Goal: Task Accomplishment & Management: Manage account settings

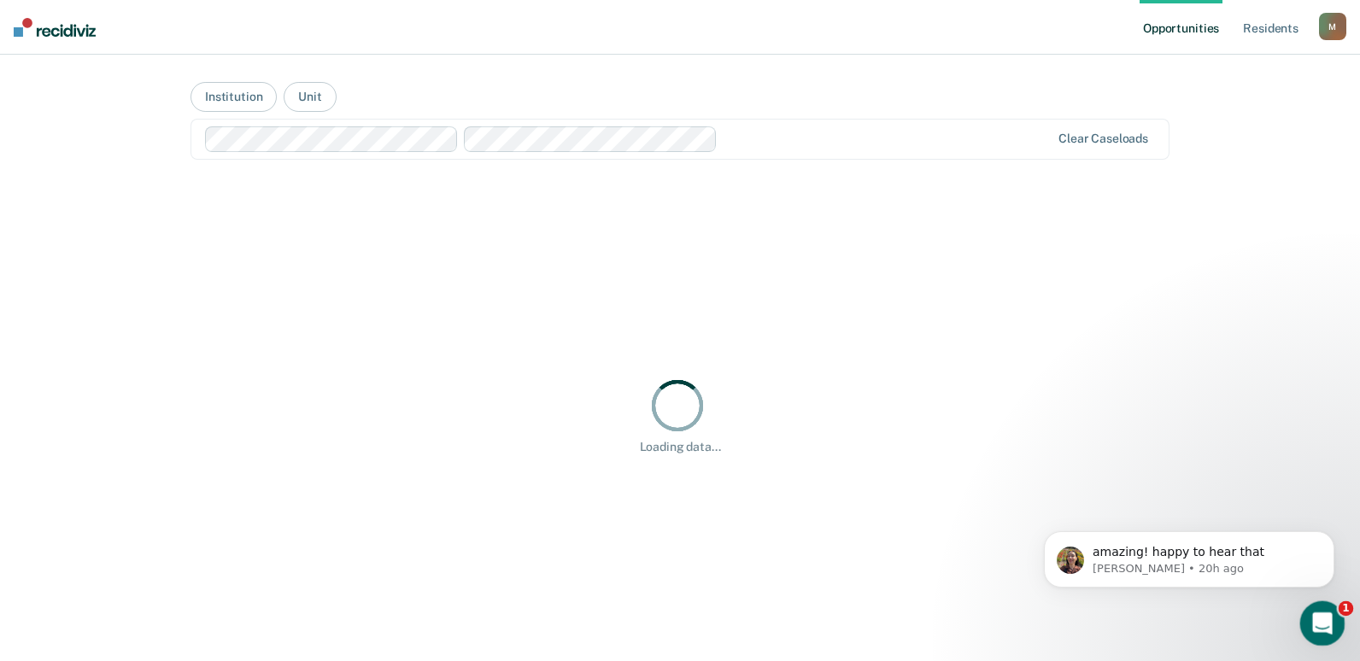
click at [1325, 617] on icon "Open Intercom Messenger" at bounding box center [1320, 622] width 28 height 28
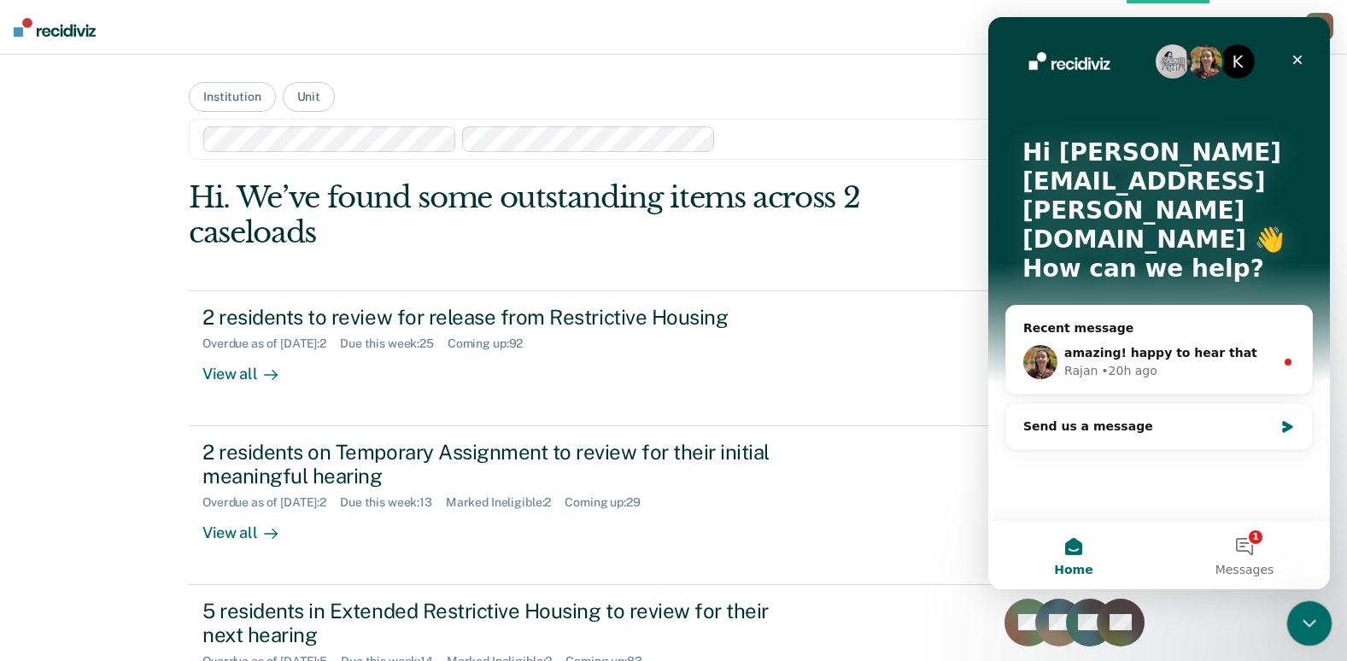
click at [1315, 615] on icon "Close Intercom Messenger" at bounding box center [1307, 621] width 21 height 21
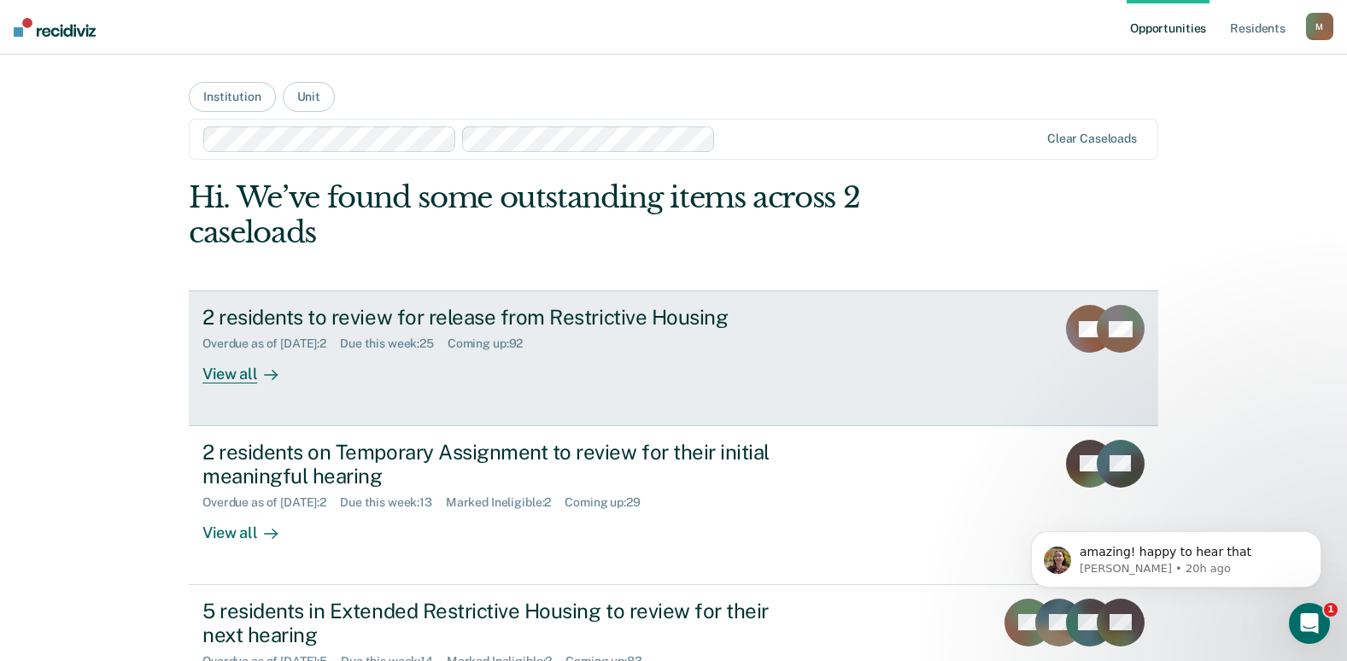
click at [442, 380] on div "2 residents to review for release from Restrictive Housing Overdue as of [DATE]…" at bounding box center [523, 344] width 641 height 79
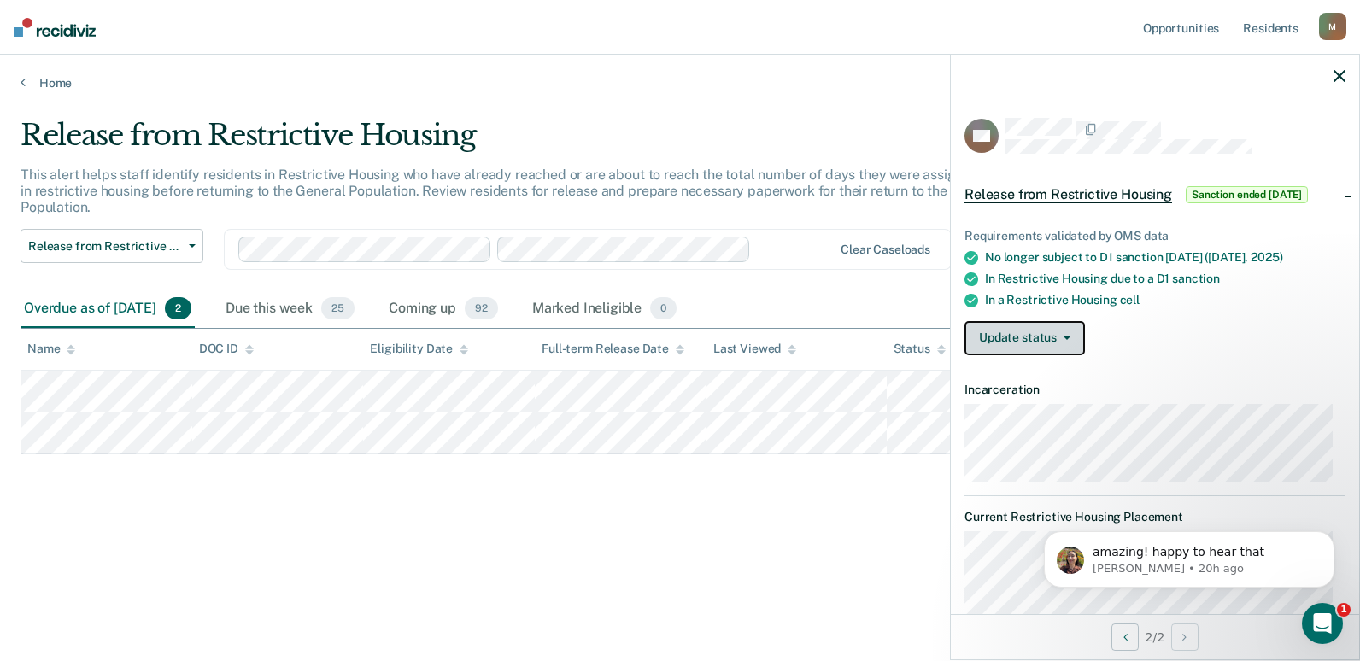
click at [1067, 333] on button "Update status" at bounding box center [1025, 338] width 120 height 34
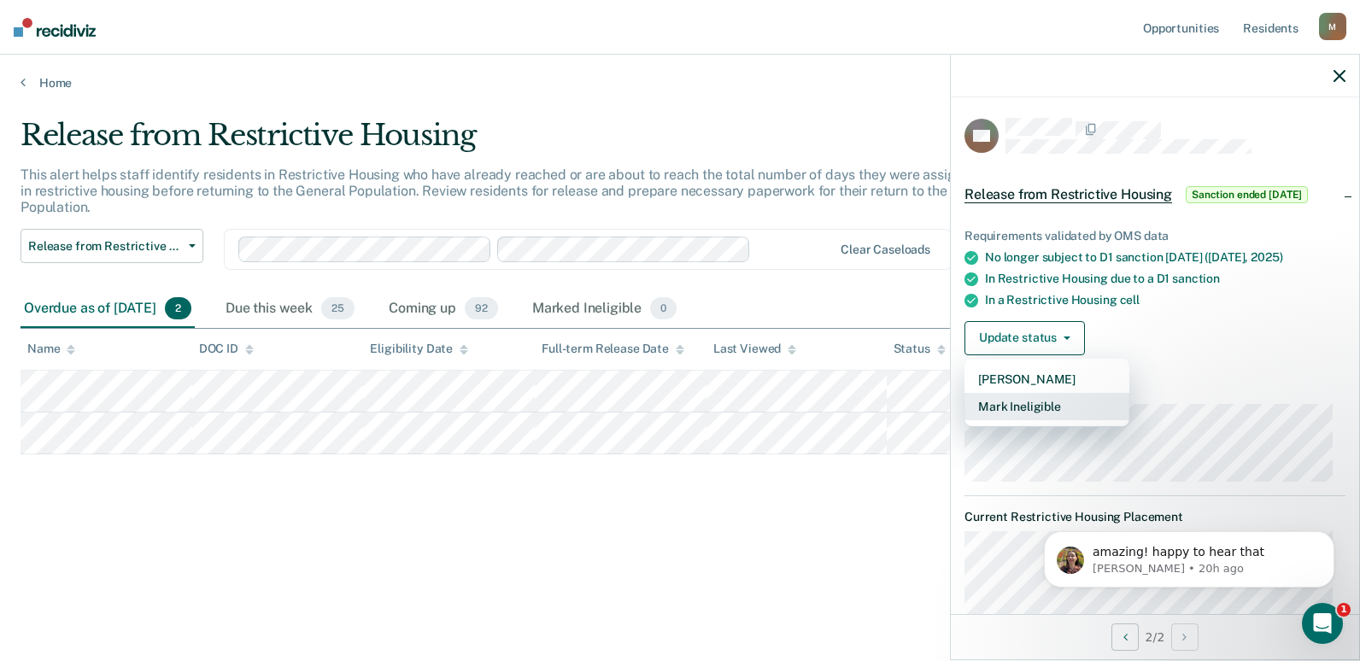
click at [1038, 401] on button "Mark Ineligible" at bounding box center [1047, 406] width 165 height 27
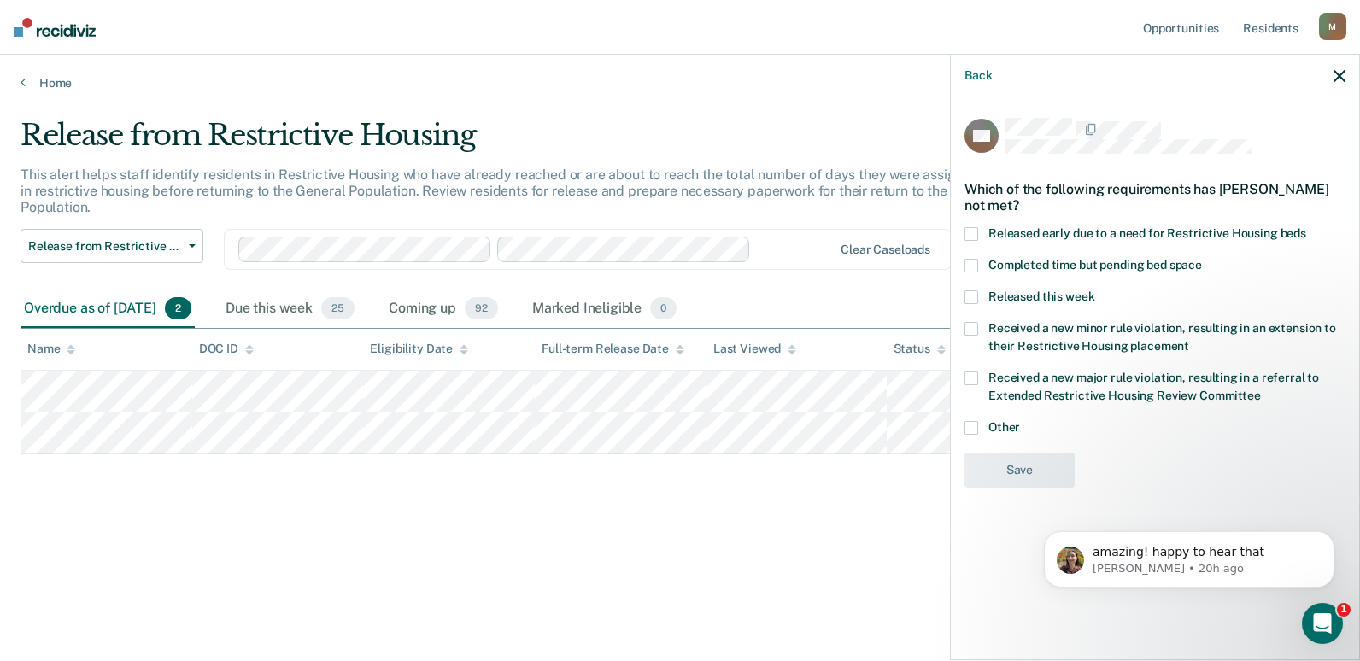
click at [966, 421] on span at bounding box center [972, 428] width 14 height 14
click at [1020, 421] on input "Other" at bounding box center [1020, 421] width 0 height 0
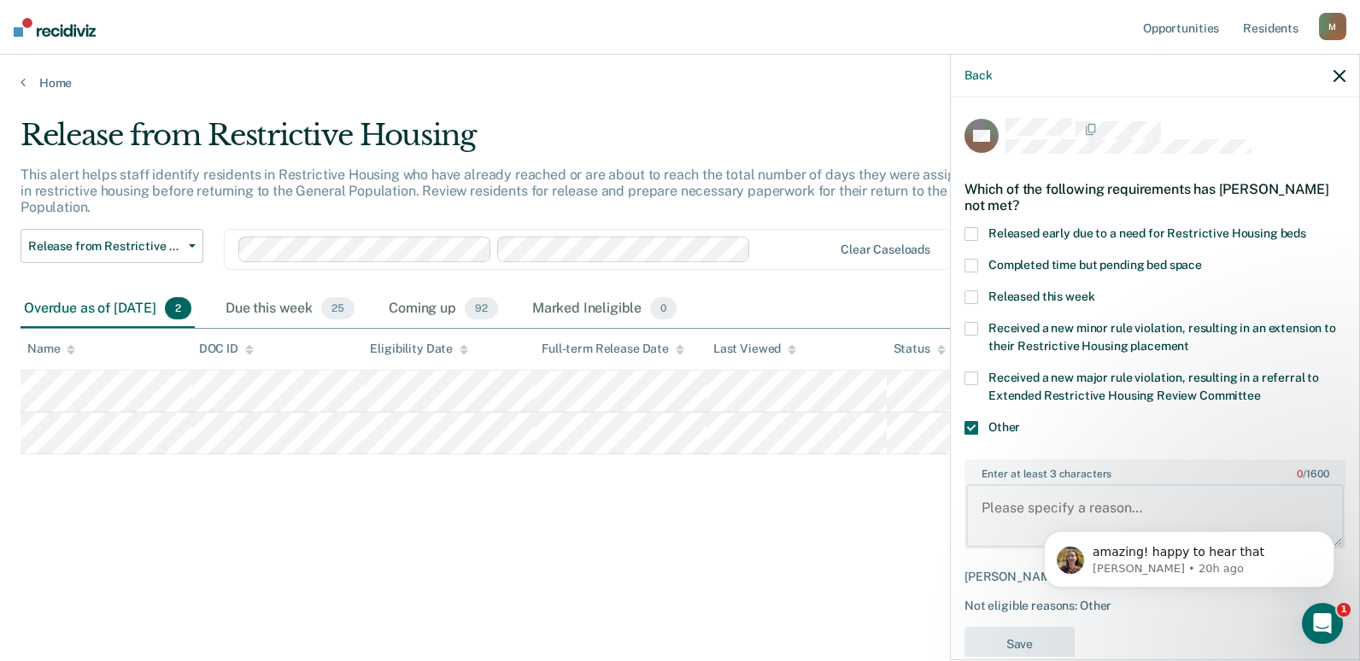
click at [1016, 500] on textarea "Enter at least 3 characters 0 / 1600" at bounding box center [1155, 515] width 378 height 63
type textarea "d"
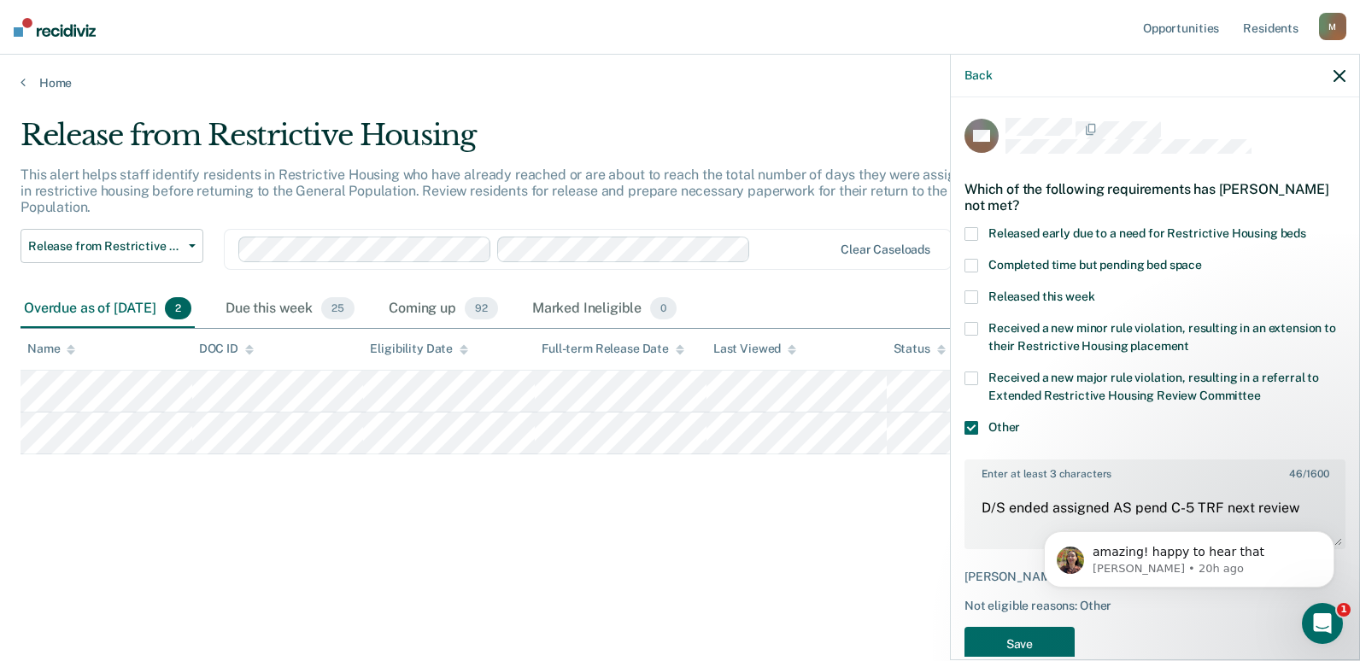
click at [1289, 507] on div "amazing! happy to hear that [PERSON_NAME] • 20h ago" at bounding box center [1189, 481] width 314 height 214
click at [1274, 503] on div "amazing! happy to hear that [PERSON_NAME] • 20h ago" at bounding box center [1189, 481] width 314 height 214
click at [1024, 519] on html "amazing! happy to hear that [PERSON_NAME] • 20h ago" at bounding box center [1189, 556] width 342 height 120
click at [1313, 514] on div "amazing! happy to hear that [PERSON_NAME] • 20h ago" at bounding box center [1189, 481] width 314 height 214
click at [1289, 508] on div "amazing! happy to hear that [PERSON_NAME] • 20h ago" at bounding box center [1189, 481] width 314 height 214
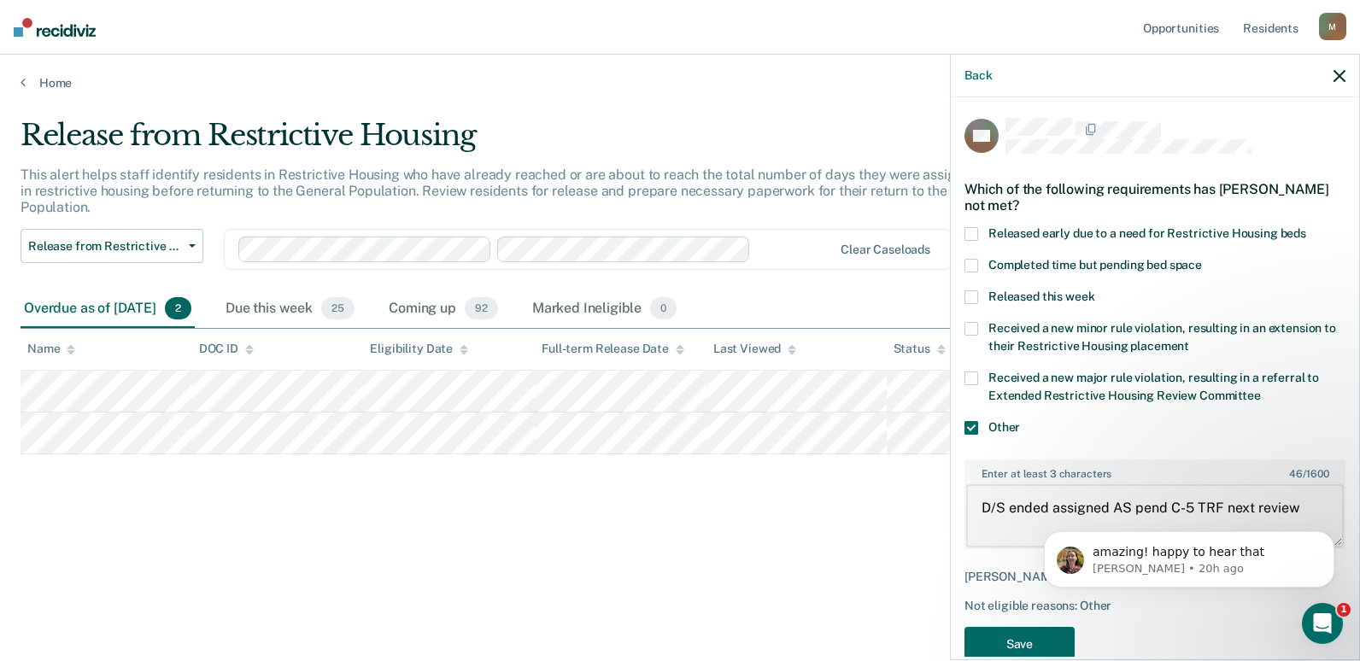
click at [1022, 509] on textarea "D/S ended assigned AS pend C-5 TRF next review" at bounding box center [1155, 515] width 378 height 63
click at [1284, 502] on div "amazing! happy to hear that [PERSON_NAME] • 20h ago" at bounding box center [1189, 481] width 314 height 214
click at [1008, 506] on textarea "D/S ended assigned AS pend C-5 TRF next review" at bounding box center [1155, 515] width 378 height 63
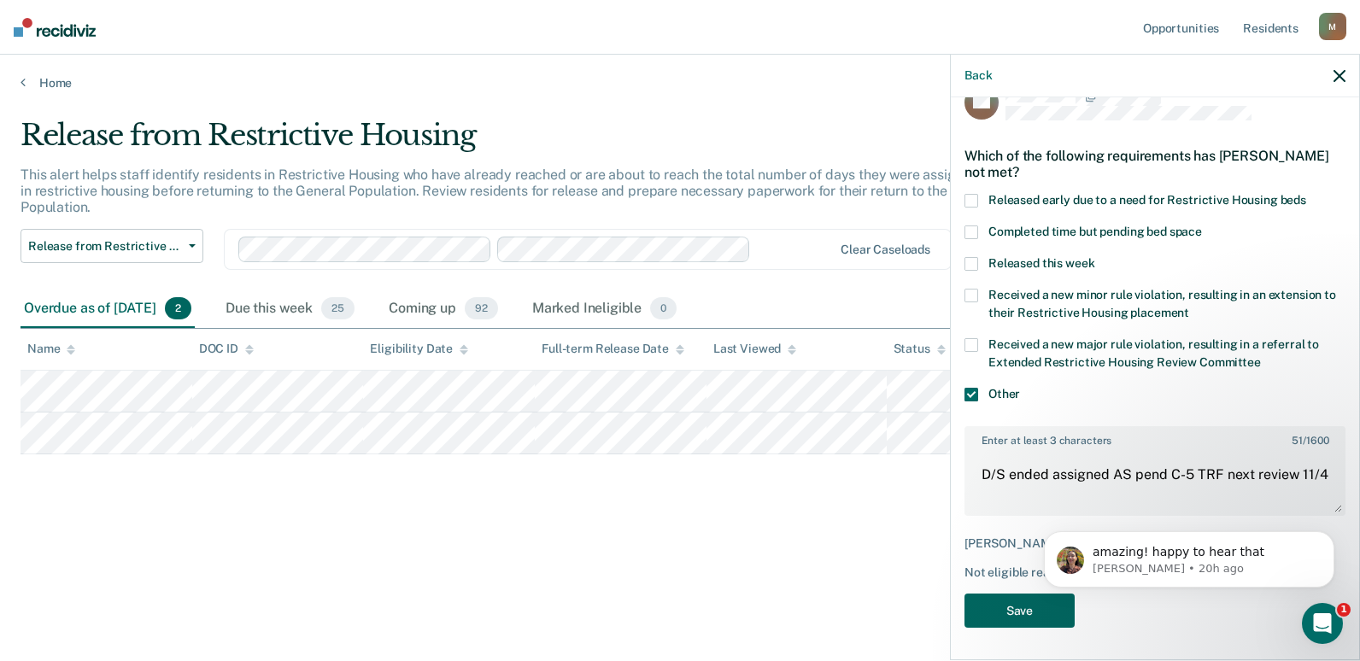
type textarea "D/S ended assigned AS pend C-5 TRF next review 11/4"
click at [1013, 599] on button "Save" at bounding box center [1020, 611] width 110 height 35
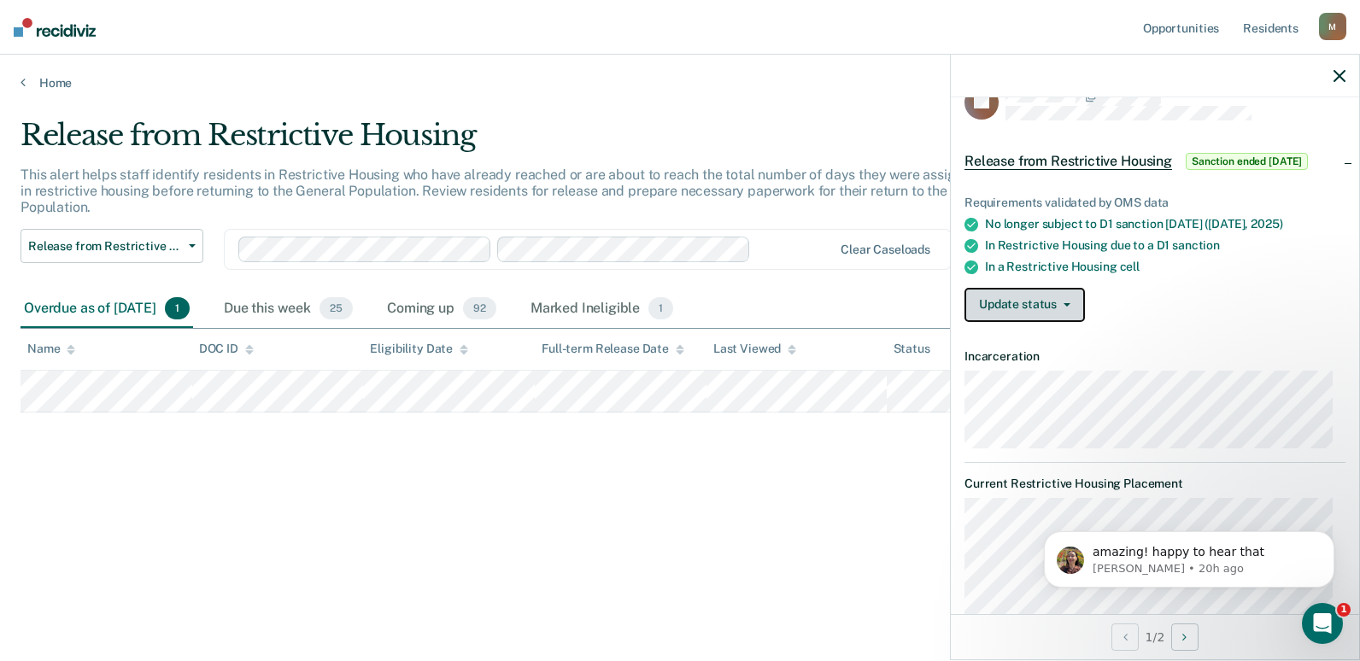
click at [1068, 309] on button "Update status" at bounding box center [1025, 305] width 120 height 34
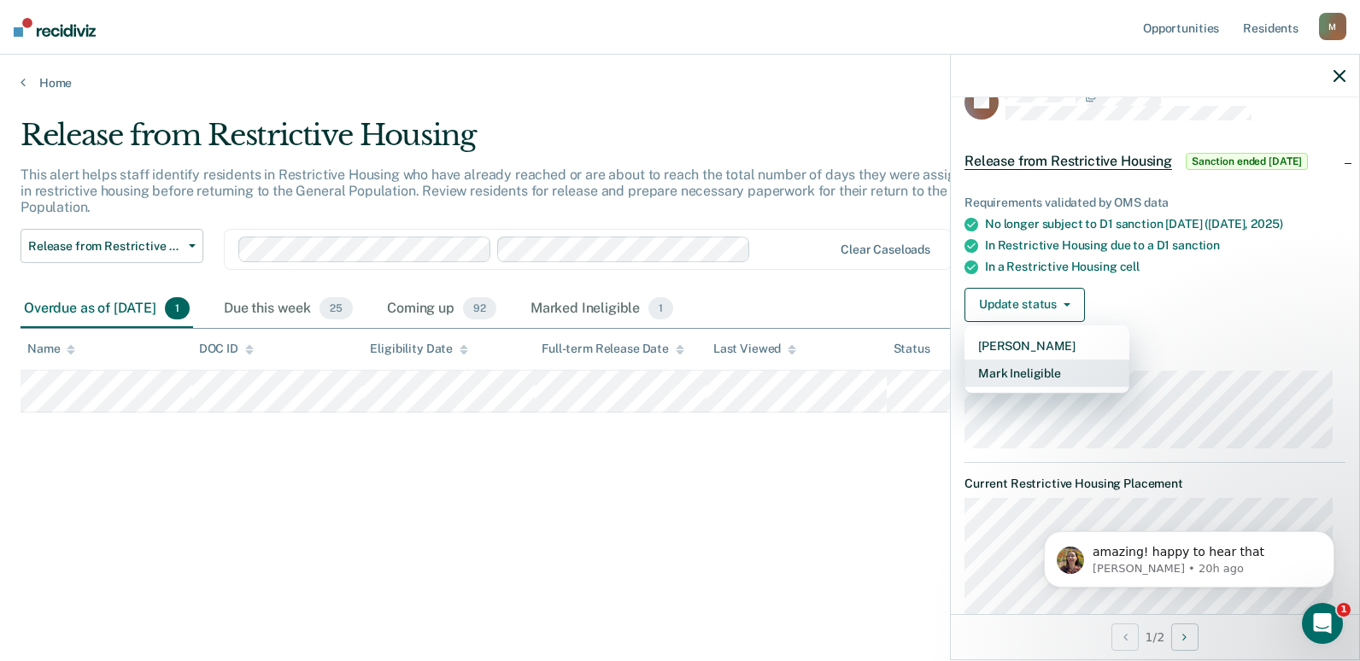
click at [1036, 369] on button "Mark Ineligible" at bounding box center [1047, 373] width 165 height 27
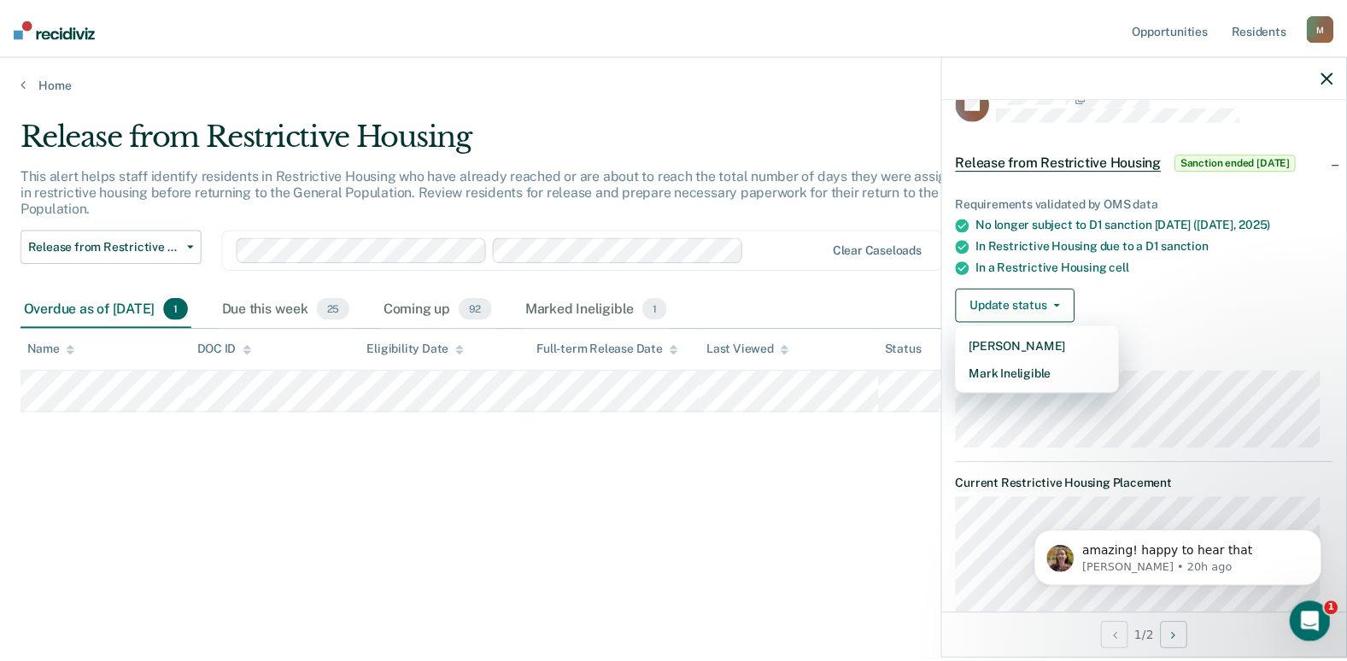
scroll to position [0, 0]
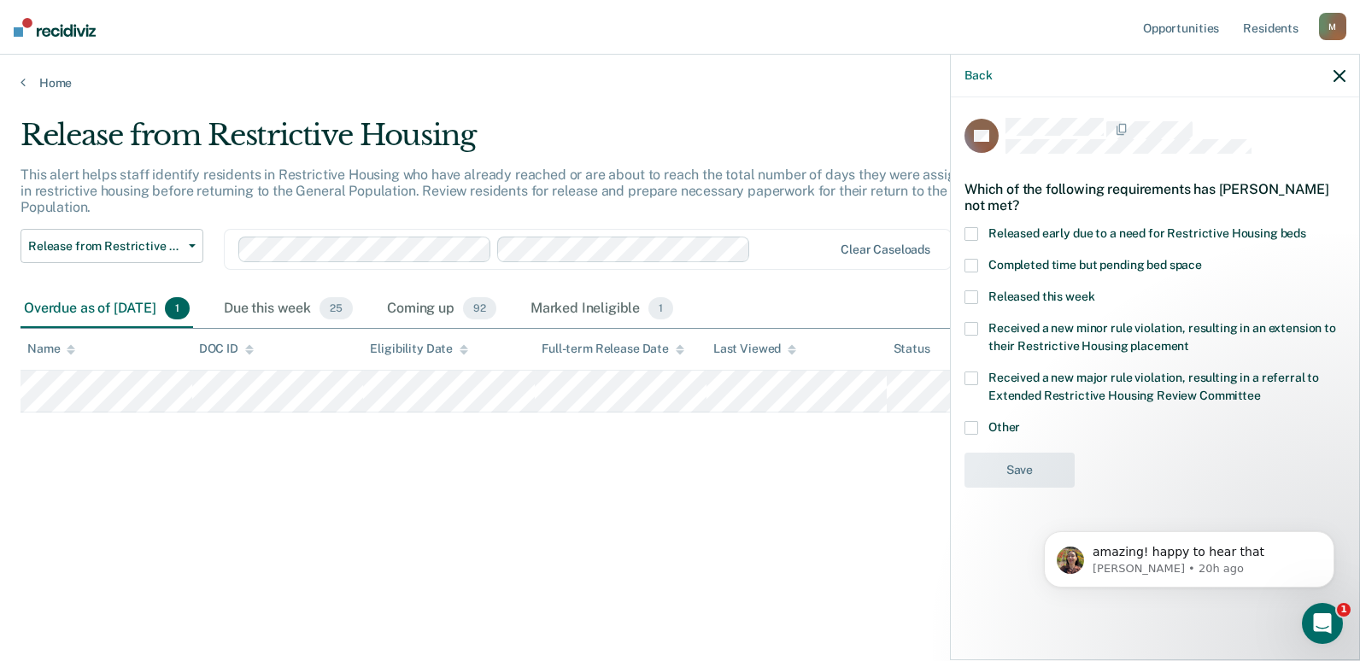
click at [984, 421] on label "Other" at bounding box center [1155, 430] width 381 height 18
click at [1020, 421] on input "Other" at bounding box center [1020, 421] width 0 height 0
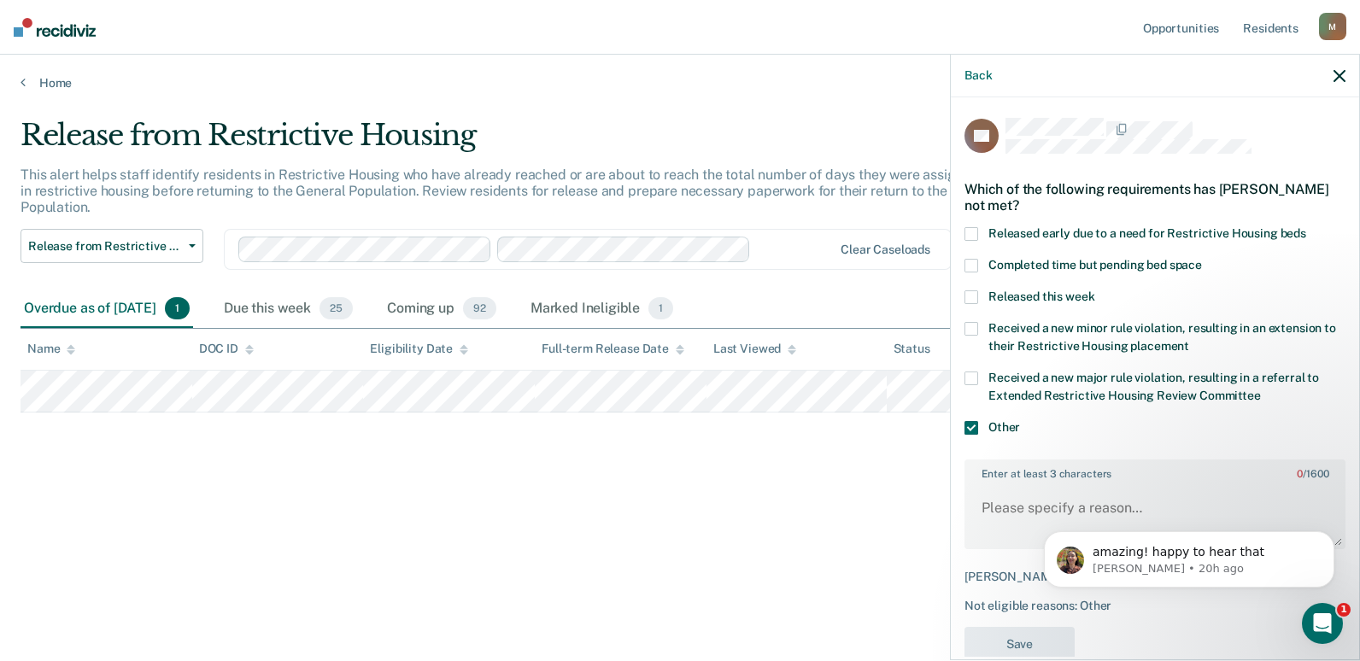
click at [1026, 504] on body "amazing! happy to hear that [PERSON_NAME] • 20h ago" at bounding box center [1189, 555] width 328 height 106
click at [984, 493] on textarea "Enter at least 3 characters 0 / 1600" at bounding box center [1155, 515] width 378 height 63
type textarea "D/S ended assigned AS pend C-5 Trf"
click at [1030, 646] on button "Save" at bounding box center [1020, 644] width 110 height 35
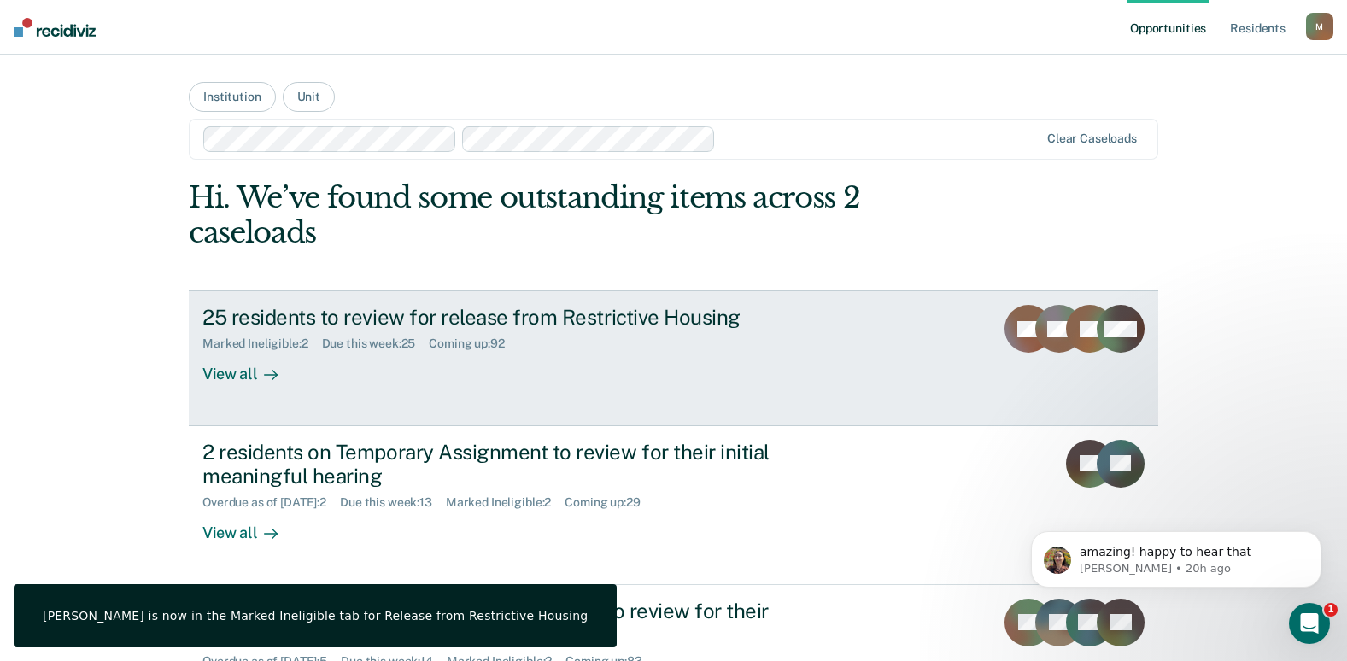
scroll to position [85, 0]
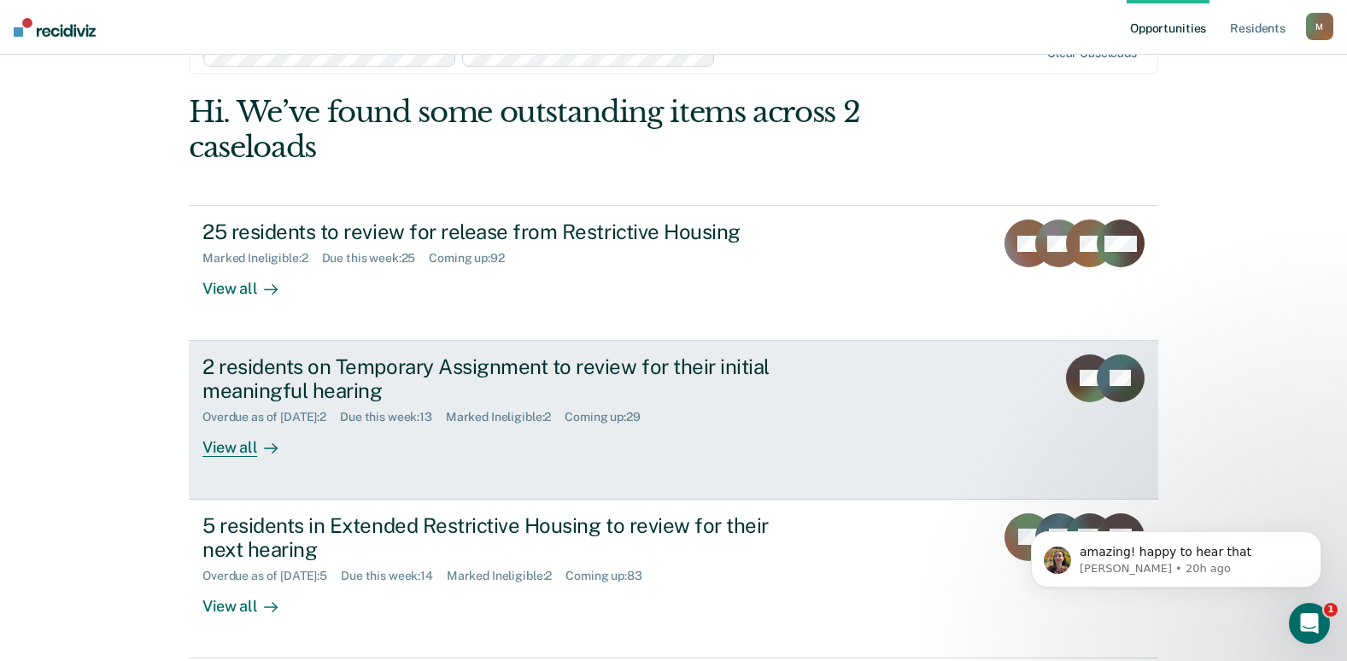
click at [295, 374] on div "2 residents on Temporary Assignment to review for their initial meaningful hear…" at bounding box center [503, 380] width 600 height 50
